Goal: Task Accomplishment & Management: Use online tool/utility

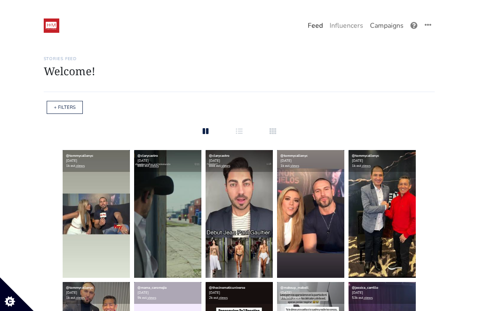
click at [387, 26] on link "Campaigns" at bounding box center [387, 25] width 40 height 17
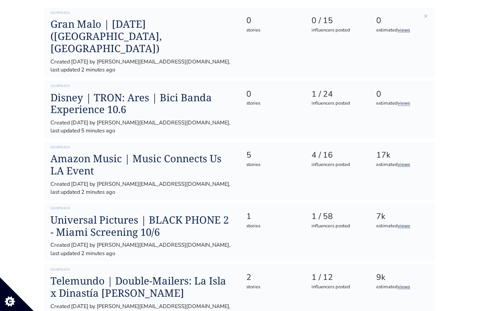
scroll to position [118, 0]
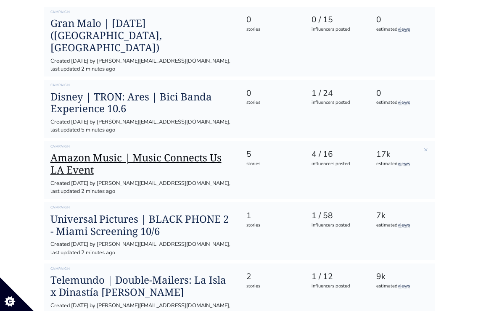
click at [188, 152] on h1 "Amazon Music | Music Connects Us LA Event" at bounding box center [141, 164] width 183 height 24
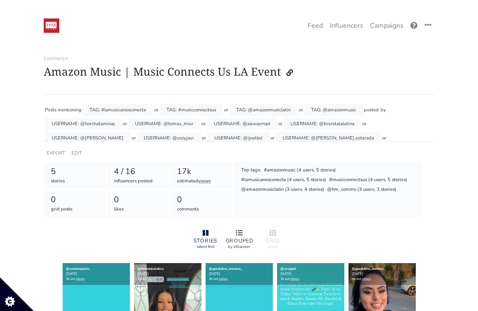
click at [237, 234] on icon at bounding box center [239, 233] width 7 height 7
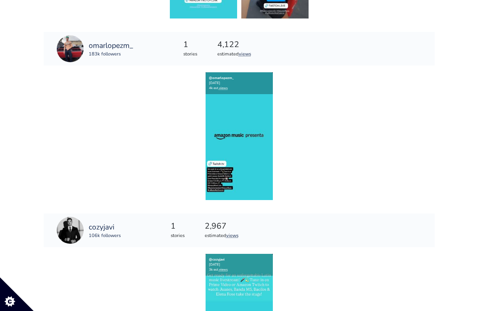
scroll to position [396, 0]
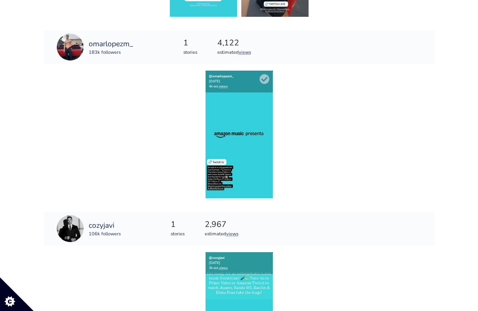
click at [245, 100] on img at bounding box center [239, 135] width 67 height 128
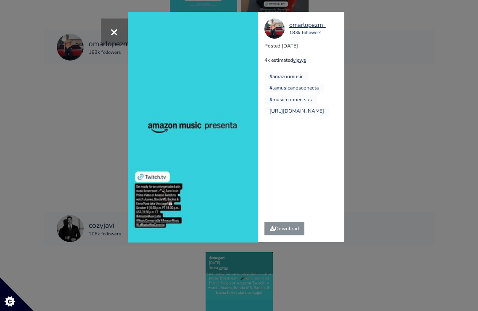
click at [377, 106] on div "× Your browser does not support HTML5 video. omarlopezm_ 183k followers Posted …" at bounding box center [239, 155] width 478 height 311
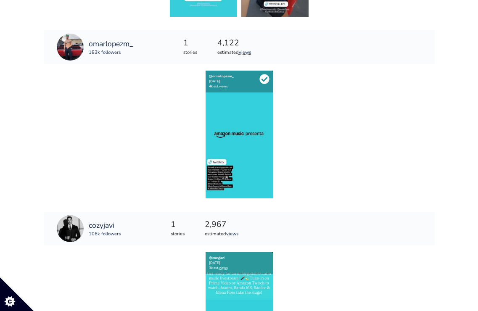
click at [265, 78] on icon at bounding box center [265, 79] width 10 height 10
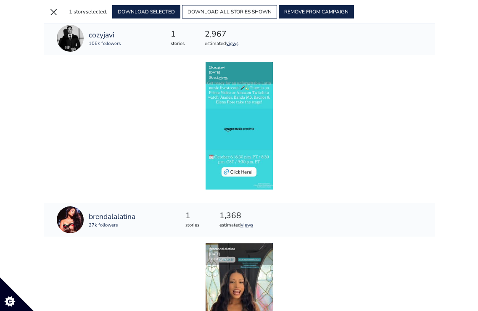
scroll to position [588, 0]
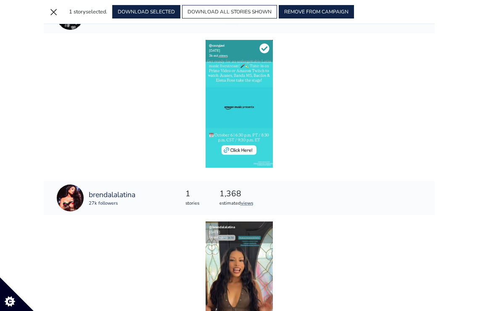
click at [264, 48] on icon at bounding box center [265, 49] width 10 height 10
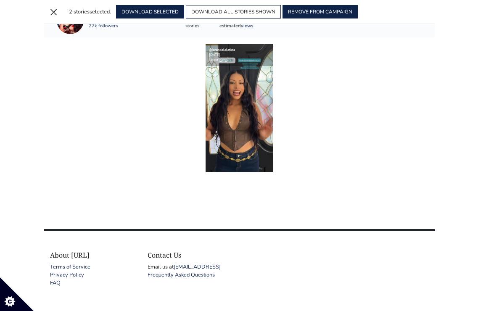
scroll to position [766, 0]
click at [266, 53] on icon at bounding box center [265, 53] width 10 height 10
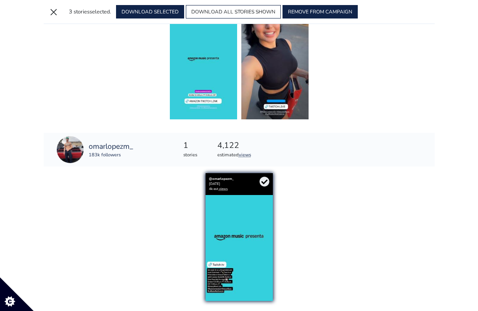
scroll to position [194, 0]
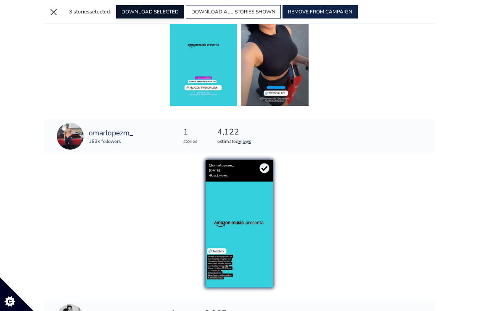
click at [154, 13] on button "DOWNLOAD SELECTED" at bounding box center [150, 11] width 68 height 13
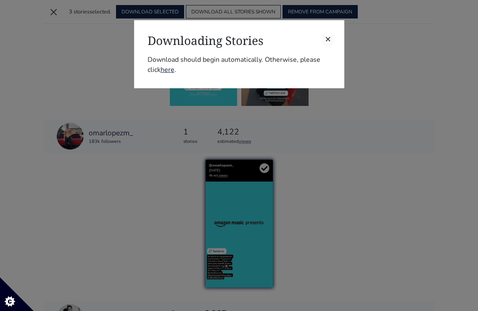
click at [328, 38] on span "×" at bounding box center [328, 38] width 6 height 13
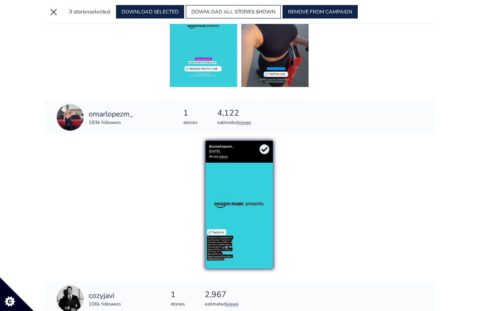
scroll to position [214, 0]
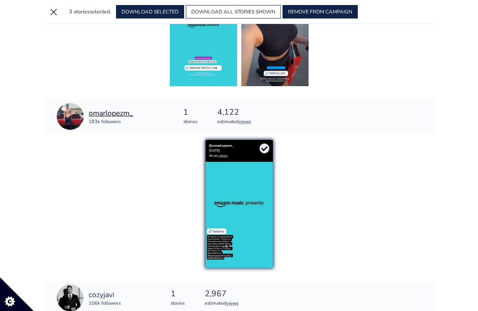
drag, startPoint x: 122, startPoint y: 122, endPoint x: 102, endPoint y: 114, distance: 21.3
click at [102, 114] on div "omarlopezm_ 183k followers" at bounding box center [111, 117] width 45 height 18
click at [130, 164] on div "@omarlopezm_ [DATE] 4k est. views" at bounding box center [239, 204] width 391 height 128
drag, startPoint x: 135, startPoint y: 114, endPoint x: 89, endPoint y: 115, distance: 46.3
click at [89, 115] on div "omarlopezm_ 183k followers" at bounding box center [95, 117] width 103 height 34
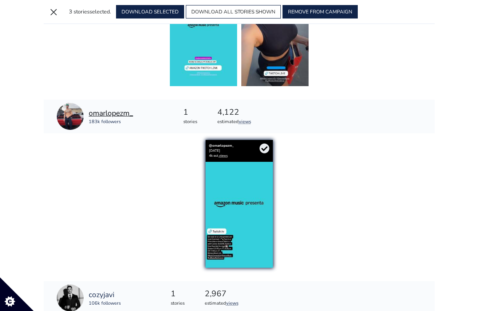
copy div "omarlopezm_ 183k followers"
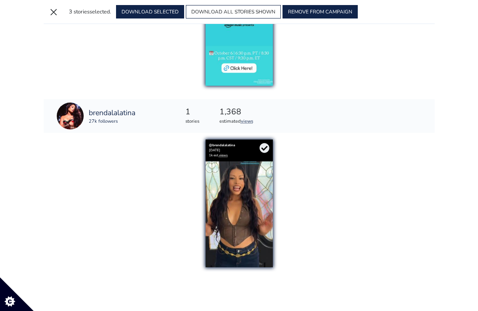
scroll to position [578, 0]
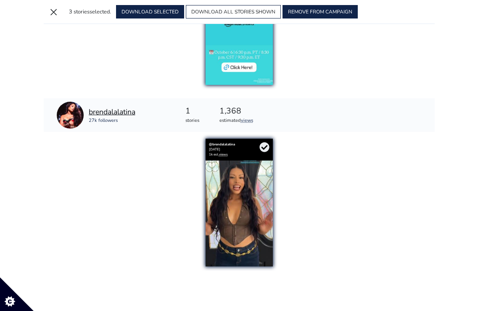
drag, startPoint x: 140, startPoint y: 111, endPoint x: 89, endPoint y: 112, distance: 51.7
click at [89, 112] on div "brendalalatina 27k followers" at bounding box center [96, 115] width 105 height 34
copy div "brendalalatina 27k followers"
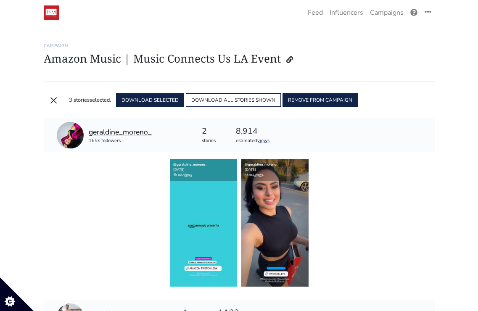
scroll to position [13, 0]
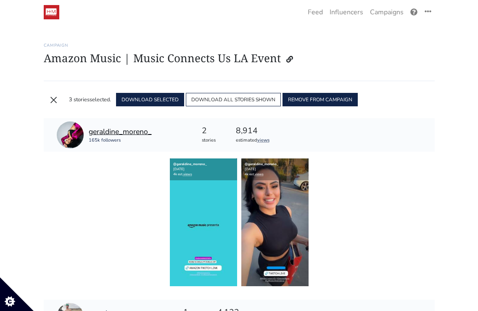
click at [130, 130] on div "geraldine_moreno_" at bounding box center [120, 131] width 63 height 11
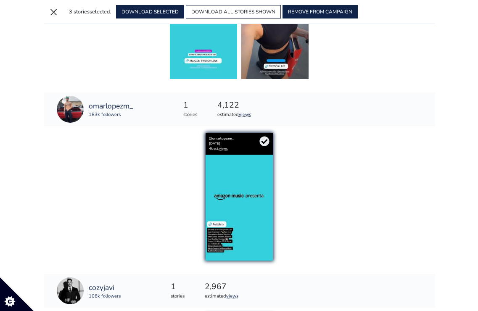
scroll to position [228, 0]
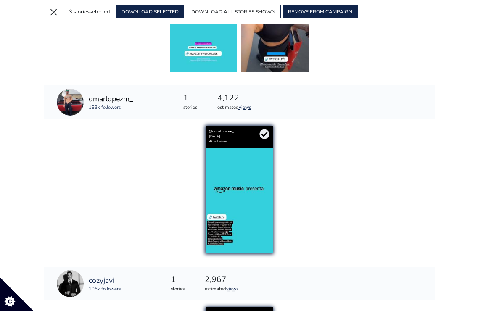
click at [124, 100] on div "omarlopezm_" at bounding box center [111, 98] width 45 height 11
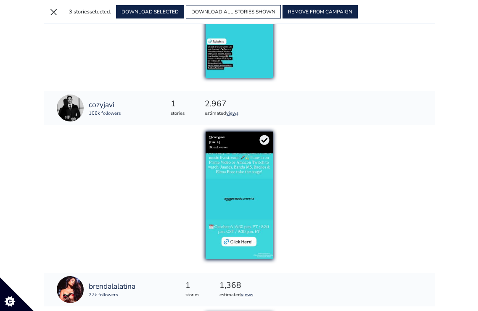
scroll to position [418, 0]
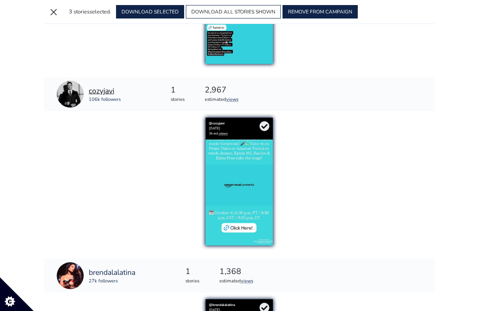
click at [102, 91] on div "cozyjavi" at bounding box center [105, 90] width 32 height 11
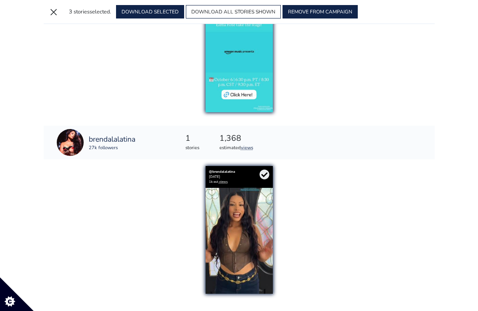
scroll to position [572, 0]
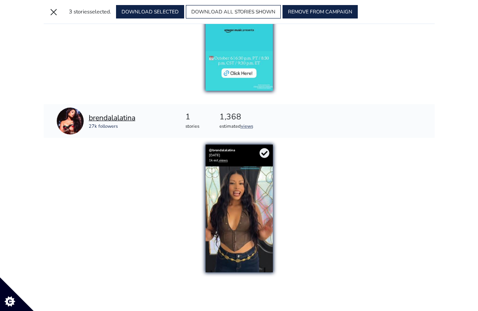
click at [125, 118] on div "brendalalatina" at bounding box center [112, 117] width 47 height 11
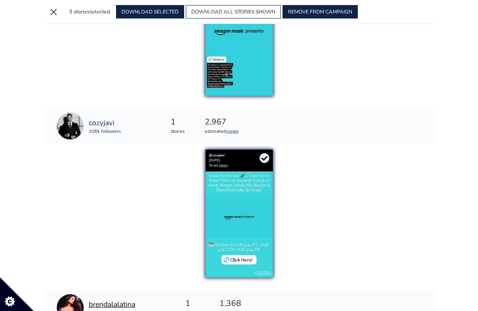
scroll to position [389, 0]
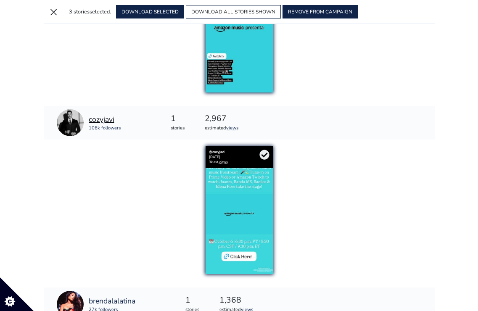
click at [109, 121] on div "cozyjavi" at bounding box center [105, 119] width 32 height 11
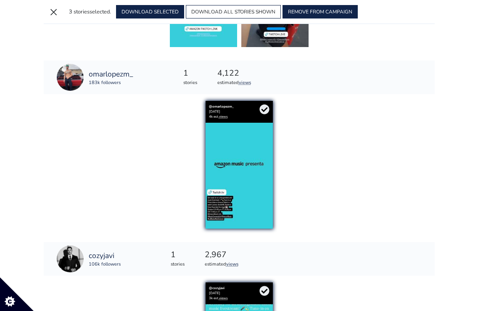
scroll to position [253, 0]
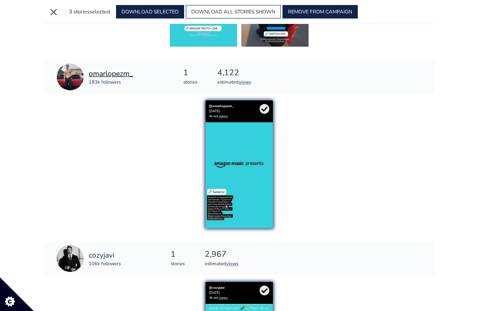
click at [116, 75] on div "omarlopezm_" at bounding box center [111, 73] width 45 height 11
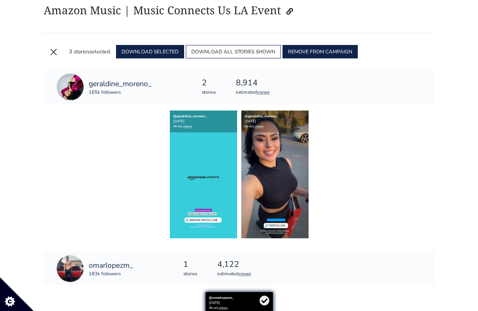
scroll to position [61, 0]
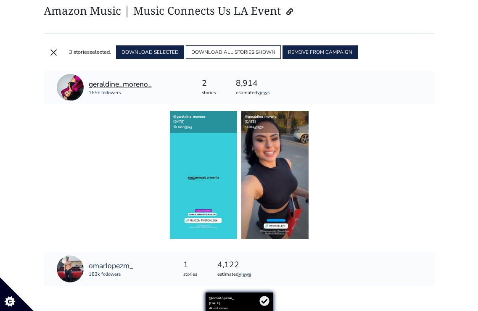
click at [142, 80] on div "geraldine_moreno_" at bounding box center [120, 84] width 63 height 11
